Goal: Check status: Check status

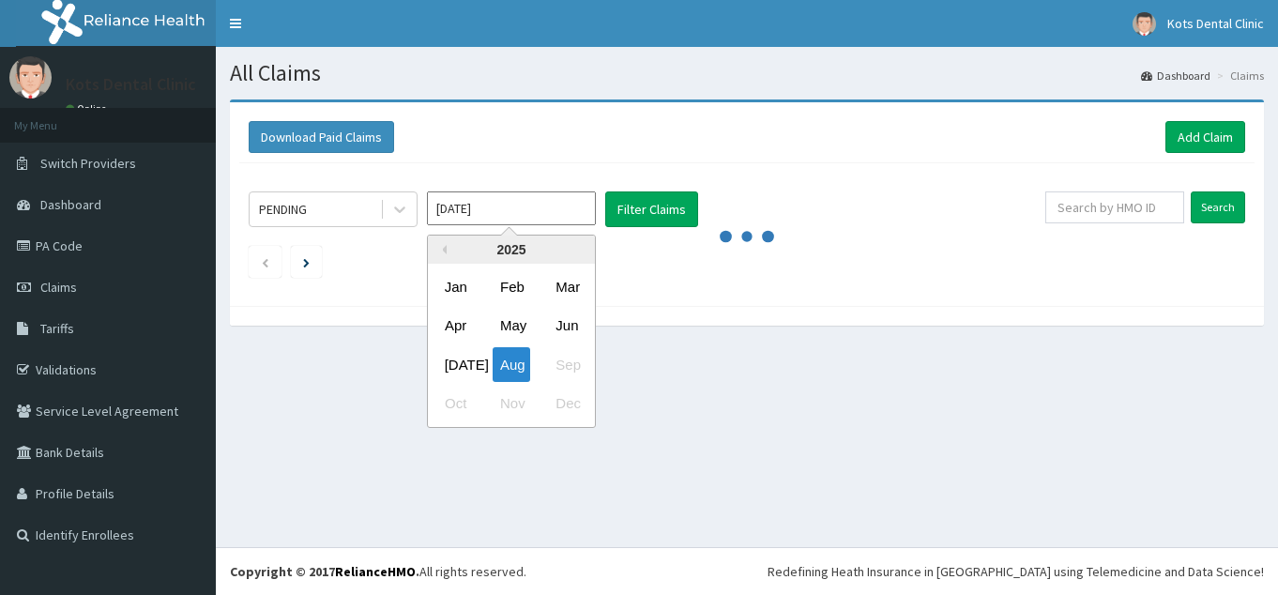
click at [505, 220] on input "[DATE]" at bounding box center [511, 208] width 169 height 34
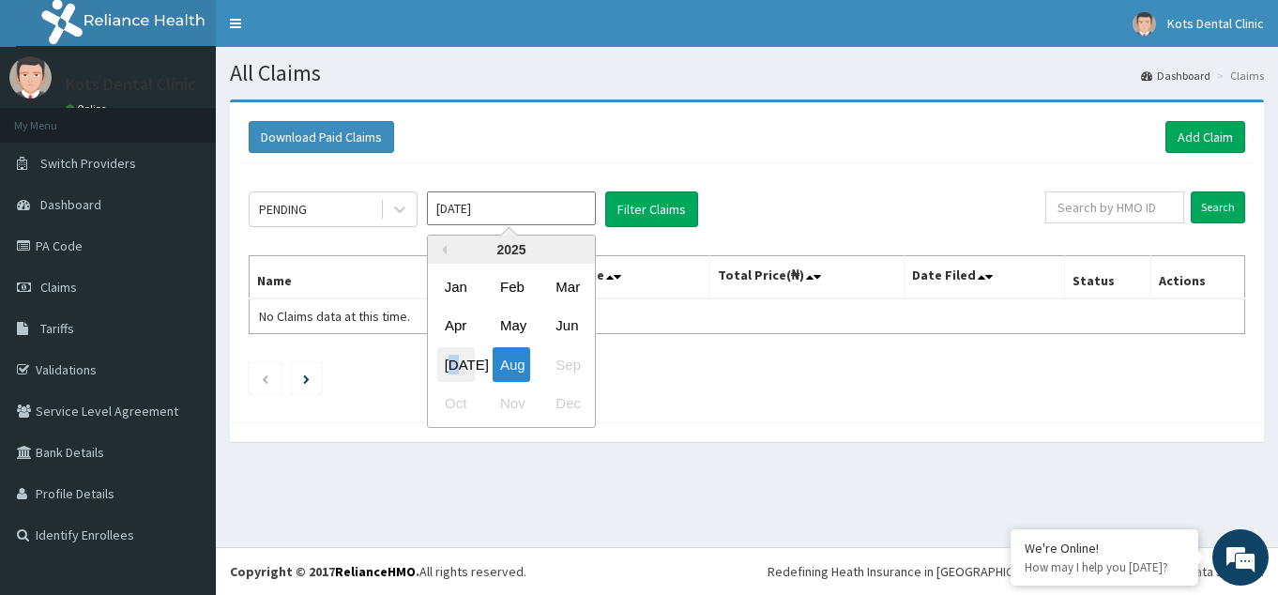
click at [459, 360] on div "[DATE]" at bounding box center [456, 364] width 38 height 35
type input "[DATE]"
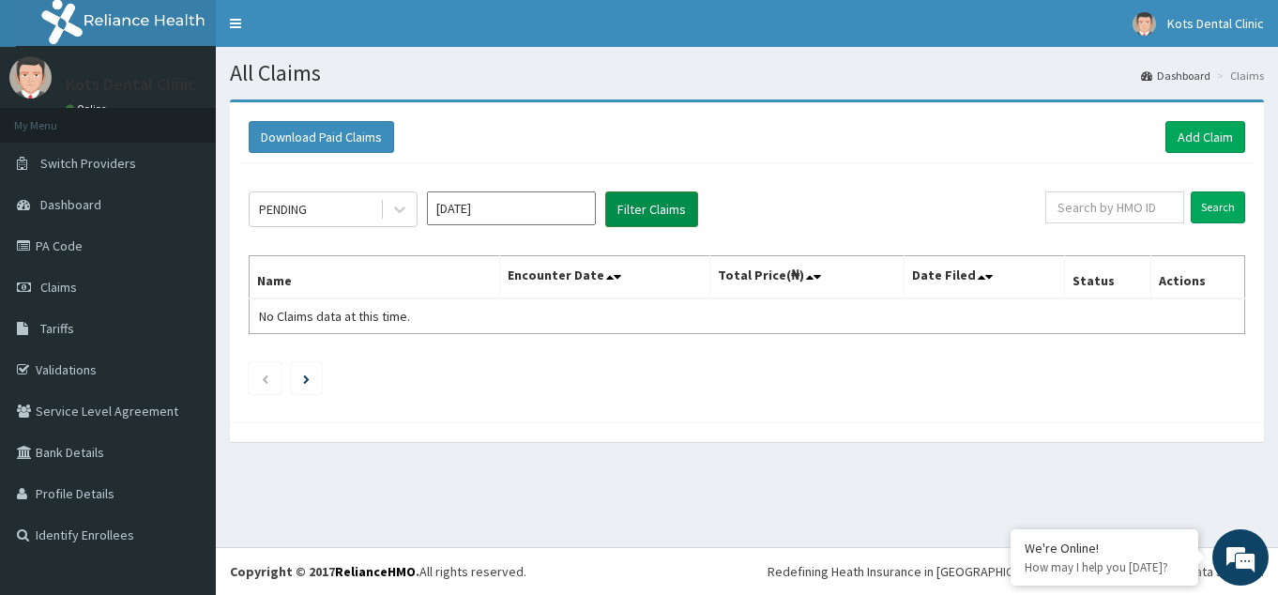
click at [644, 220] on button "Filter Claims" at bounding box center [651, 209] width 93 height 36
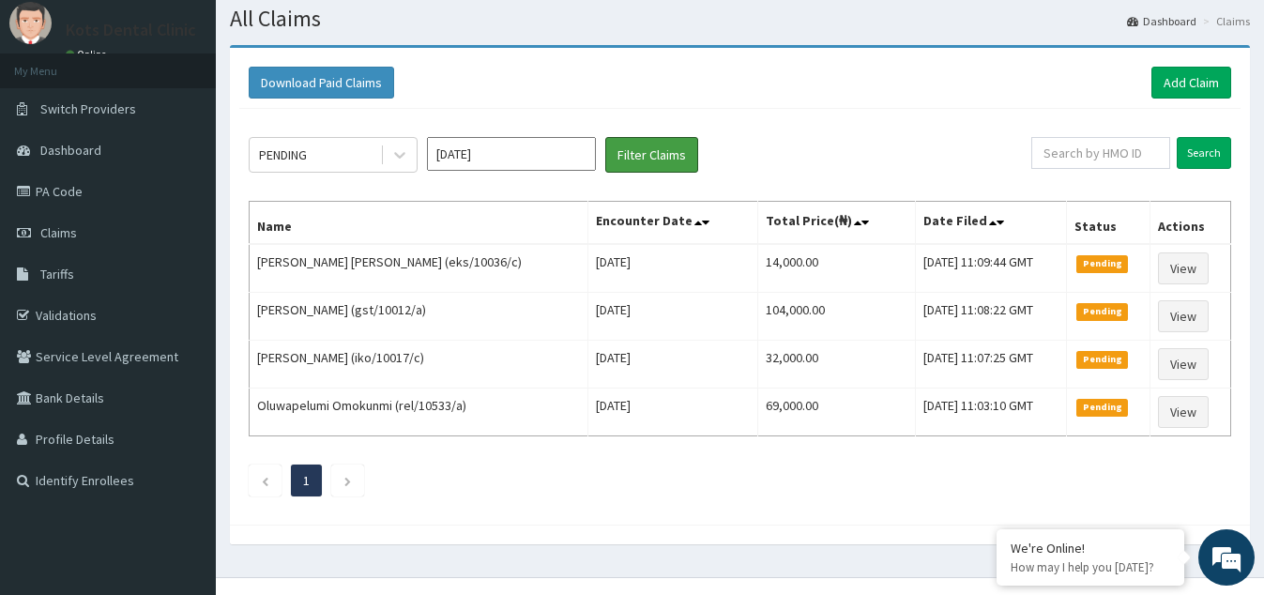
scroll to position [84, 0]
